Goal: Information Seeking & Learning: Learn about a topic

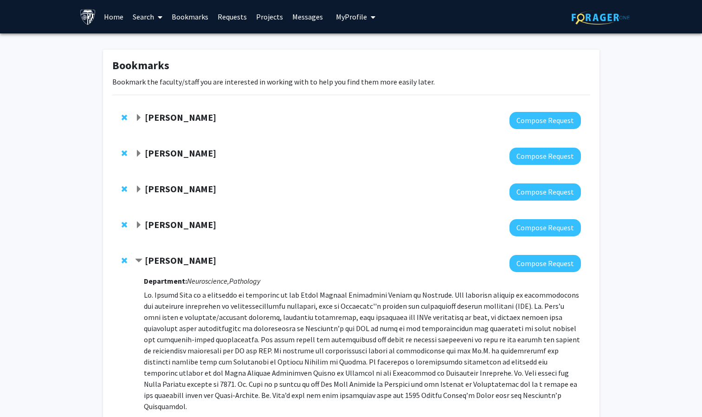
scroll to position [171, 0]
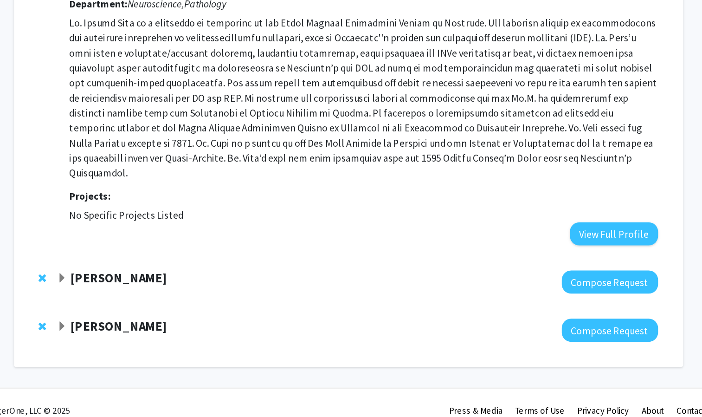
click at [221, 308] on div "[PERSON_NAME]" at bounding box center [235, 314] width 200 height 12
click at [198, 307] on strong "[PERSON_NAME]" at bounding box center [180, 313] width 71 height 12
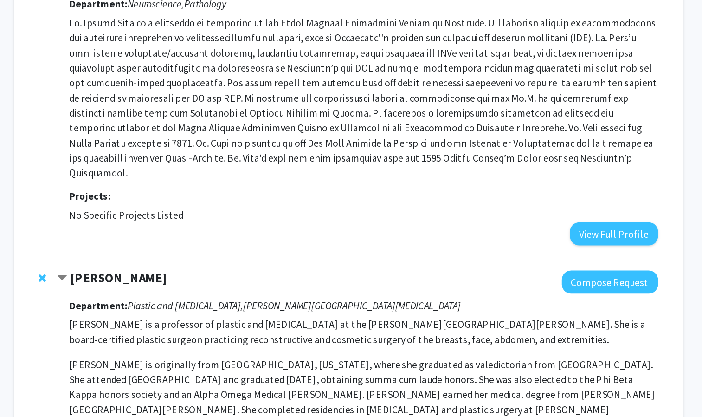
click at [198, 307] on strong "[PERSON_NAME]" at bounding box center [180, 313] width 71 height 12
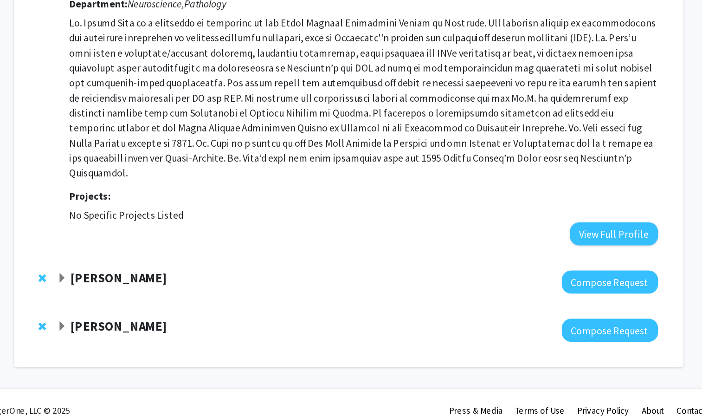
scroll to position [0, 0]
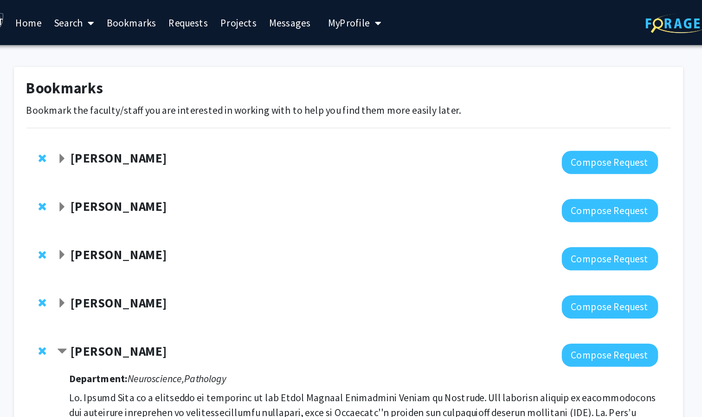
click at [140, 12] on link "Search" at bounding box center [147, 16] width 39 height 32
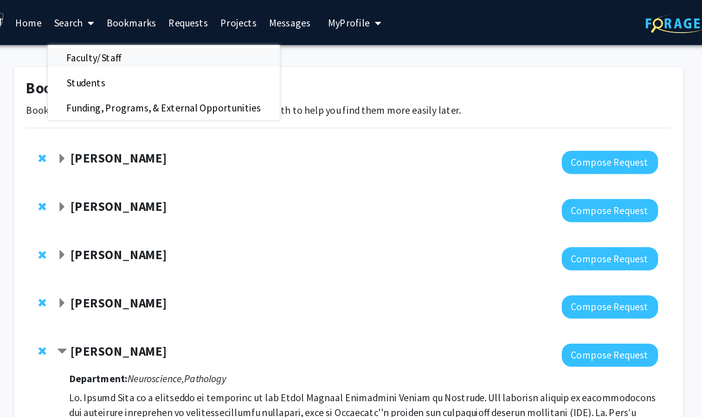
click at [152, 41] on span "Faculty/Staff" at bounding box center [162, 42] width 68 height 19
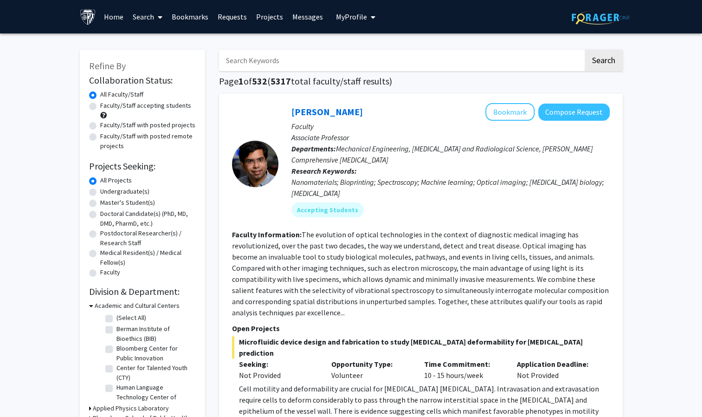
click at [152, 105] on label "Faculty/Staff accepting students" at bounding box center [145, 106] width 91 height 10
click at [106, 105] on input "Faculty/Staff accepting students" at bounding box center [103, 104] width 6 height 6
radio input "true"
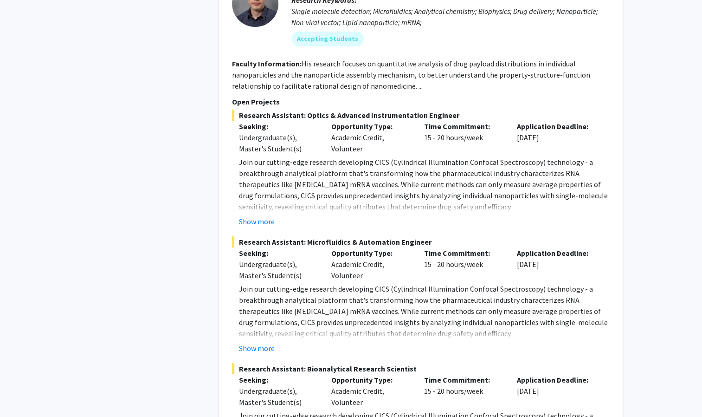
scroll to position [4399, 0]
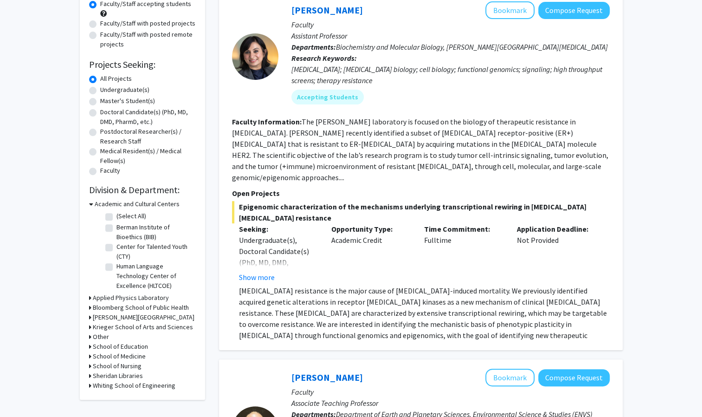
scroll to position [102, 0]
click at [126, 326] on h3 "Krieger School of Arts and Sciences" at bounding box center [143, 326] width 100 height 10
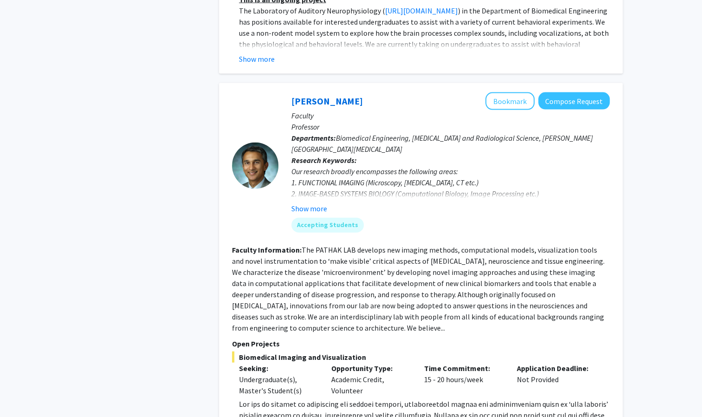
scroll to position [3342, 0]
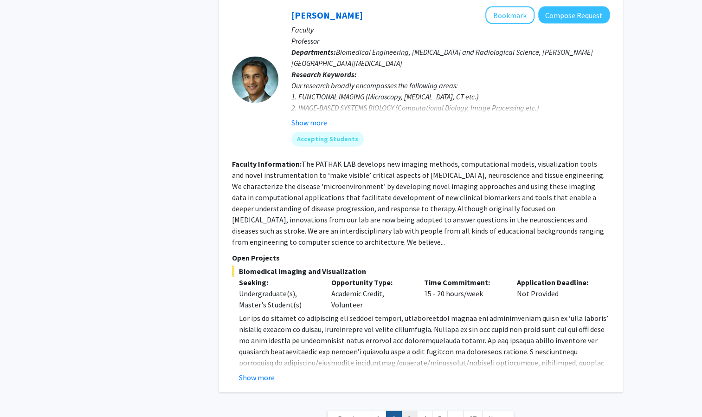
click at [404, 411] on link "3" at bounding box center [409, 419] width 16 height 16
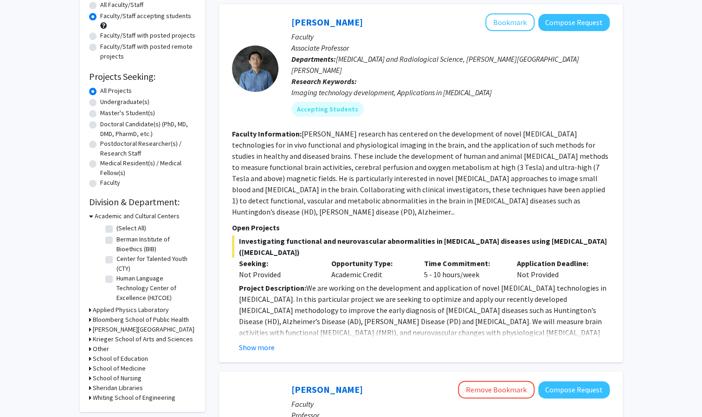
scroll to position [90, 0]
click at [268, 341] on button "Show more" at bounding box center [257, 346] width 36 height 11
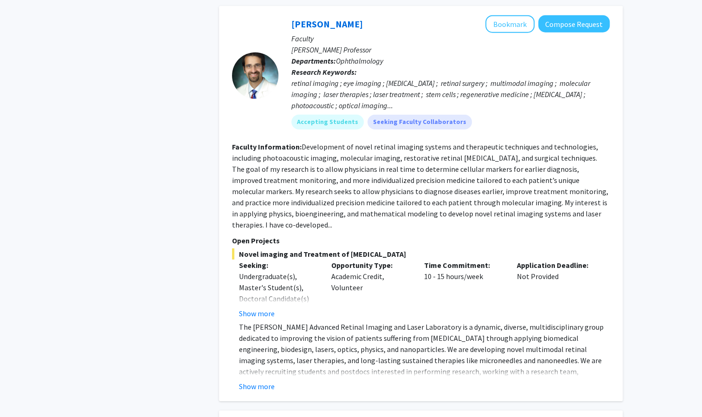
scroll to position [1448, 0]
click at [267, 379] on button "Show more" at bounding box center [257, 384] width 36 height 11
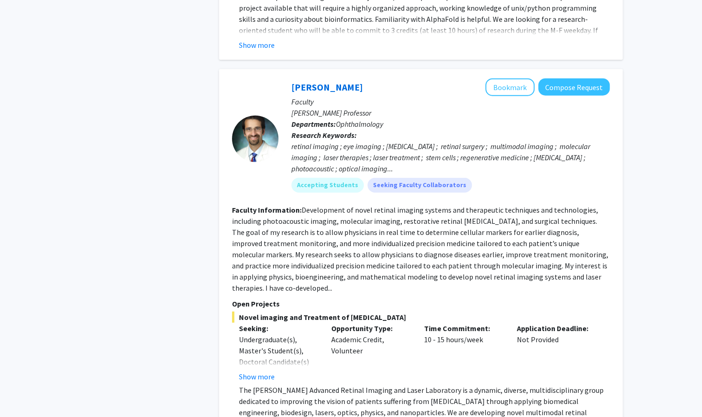
scroll to position [1371, 0]
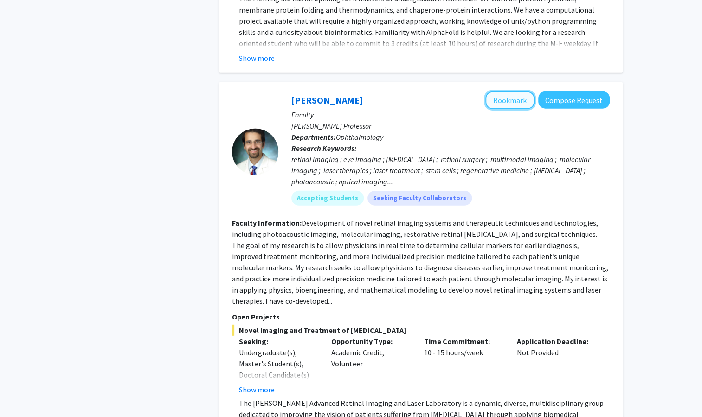
click at [490, 91] on button "Bookmark" at bounding box center [509, 100] width 49 height 18
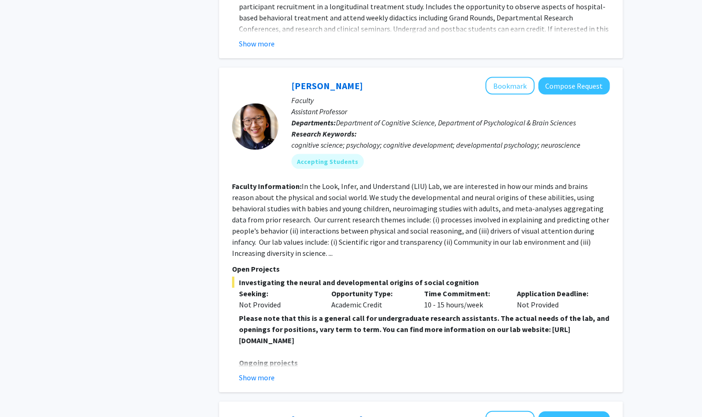
scroll to position [3189, 0]
click at [270, 371] on button "Show more" at bounding box center [257, 376] width 36 height 11
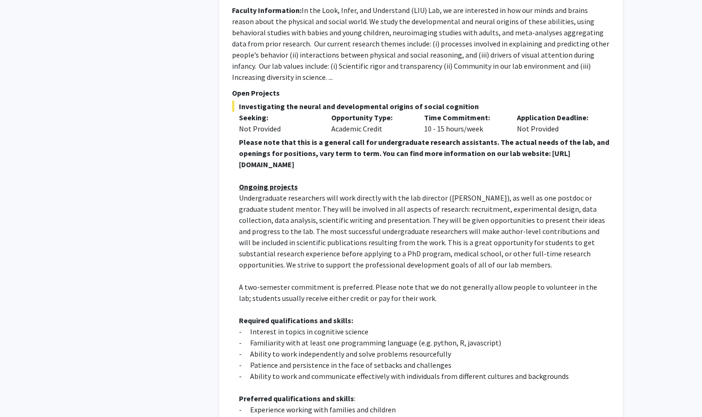
scroll to position [3365, 0]
drag, startPoint x: 346, startPoint y: 341, endPoint x: 511, endPoint y: 340, distance: 165.2
copy p "[URL][DOMAIN_NAME]"
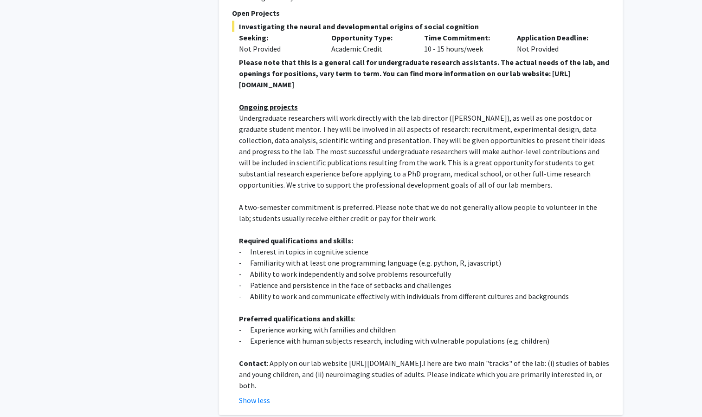
scroll to position [3445, 0]
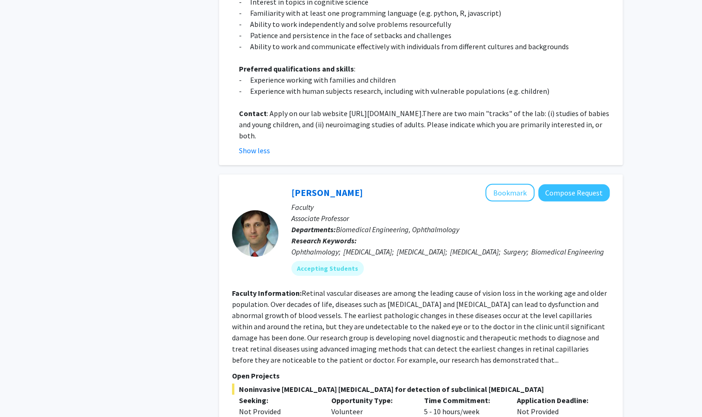
click at [413, 287] on section "Faculty Information: Retinal vascular diseases are among the leading cause of v…" at bounding box center [421, 326] width 378 height 78
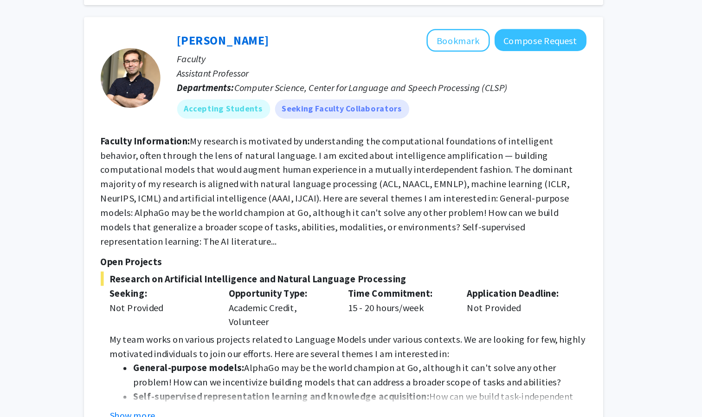
scroll to position [3301, 0]
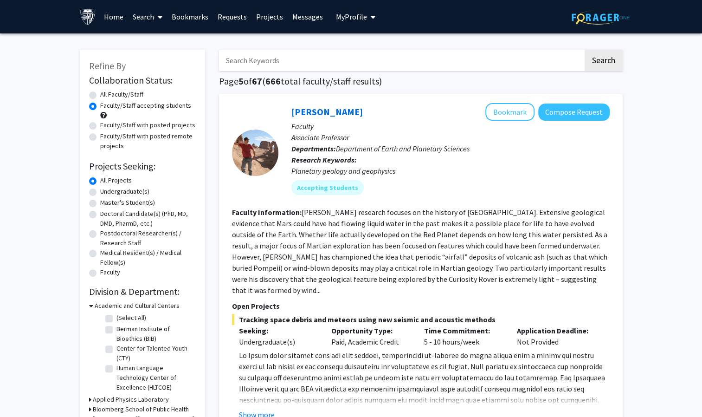
click at [263, 58] on input "Search Keywords" at bounding box center [401, 60] width 364 height 21
type input "bacteria"
click at [585, 50] on button "Search" at bounding box center [604, 60] width 38 height 21
radio input "true"
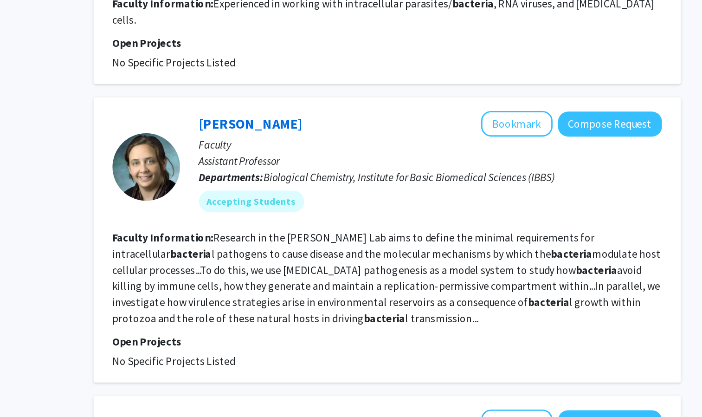
scroll to position [1157, 0]
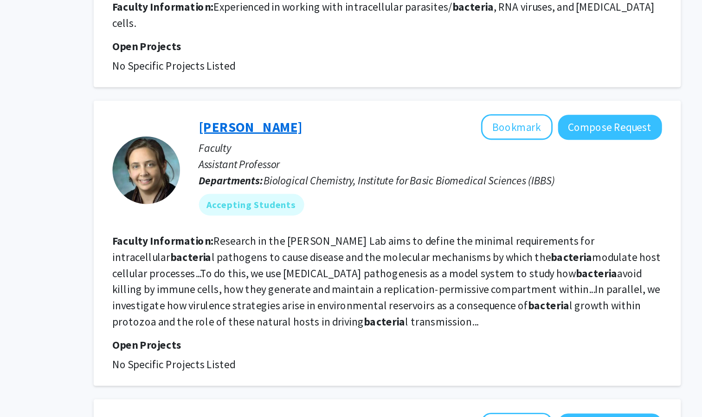
click at [338, 81] on link "[PERSON_NAME]" at bounding box center [326, 87] width 71 height 12
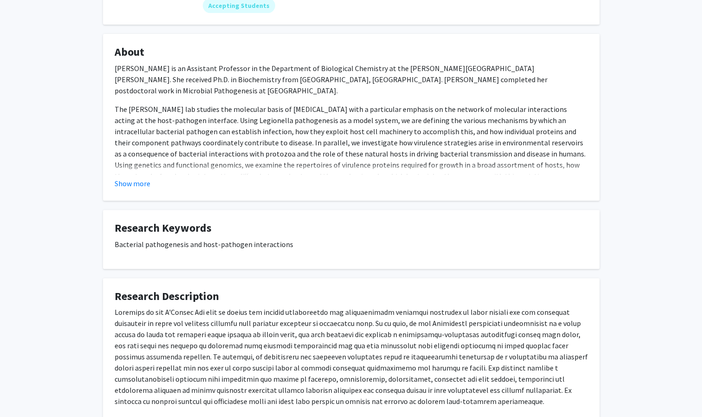
scroll to position [201, 0]
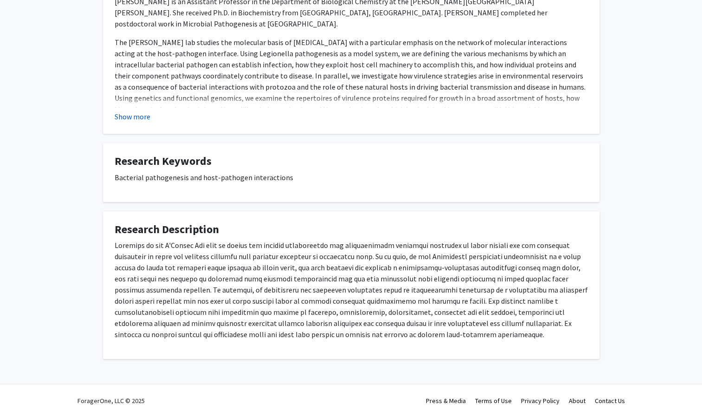
click at [129, 118] on button "Show more" at bounding box center [133, 116] width 36 height 11
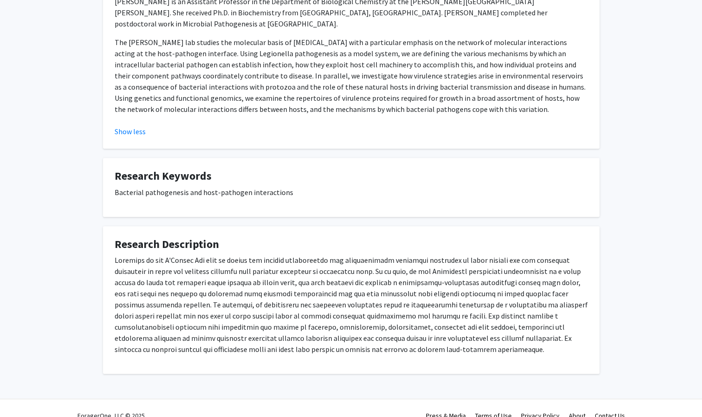
scroll to position [0, 0]
